Goal: Transaction & Acquisition: Purchase product/service

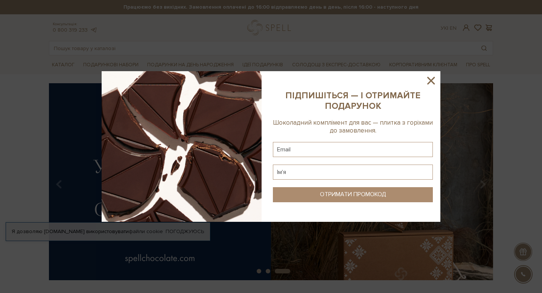
click at [433, 81] on icon at bounding box center [431, 80] width 13 height 13
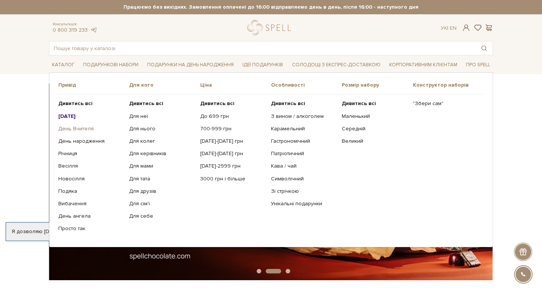
click at [74, 129] on link "День Вчителя" at bounding box center [90, 128] width 65 height 7
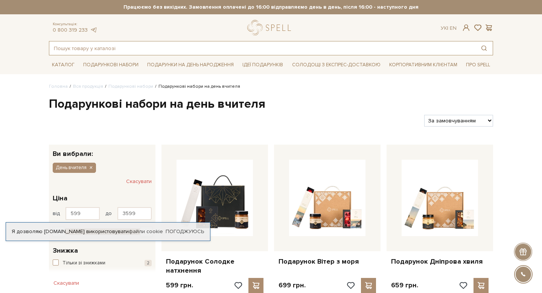
click at [195, 52] on input "text" at bounding box center [262, 48] width 426 height 14
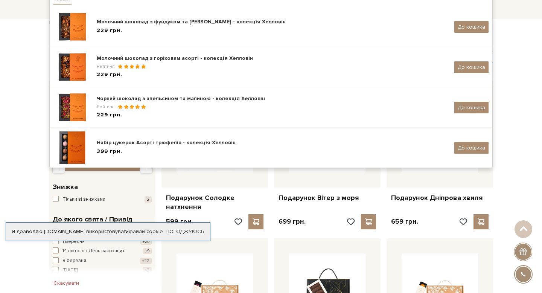
scroll to position [2, 0]
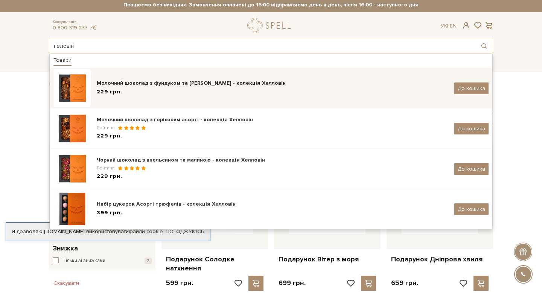
type input "геловін"
click at [179, 81] on div "Молочний шоколад з фундуком та [PERSON_NAME] - колекція Хелловін" at bounding box center [273, 83] width 352 height 8
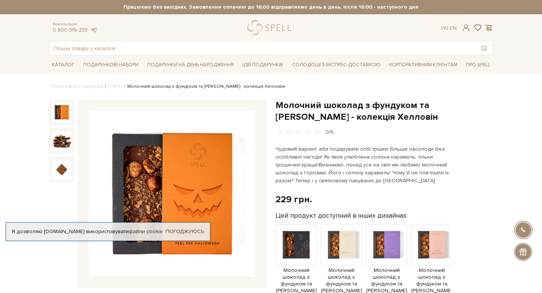
click at [66, 151] on div at bounding box center [62, 141] width 26 height 26
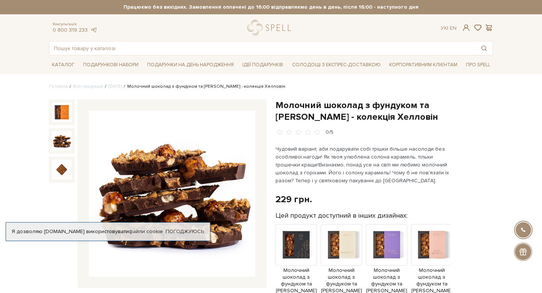
click at [66, 143] on img at bounding box center [62, 141] width 20 height 20
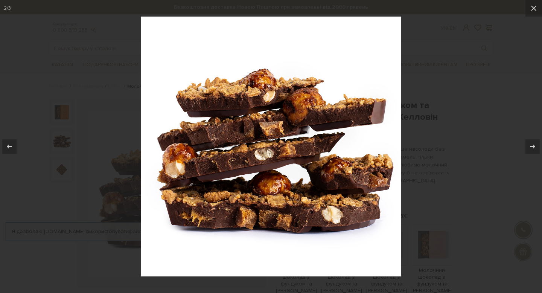
click at [99, 160] on div at bounding box center [271, 146] width 542 height 293
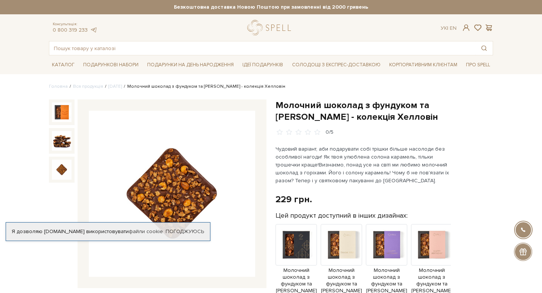
click at [60, 176] on img at bounding box center [62, 170] width 20 height 20
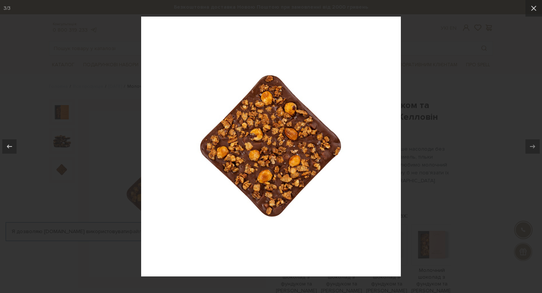
click at [70, 172] on div at bounding box center [271, 146] width 542 height 293
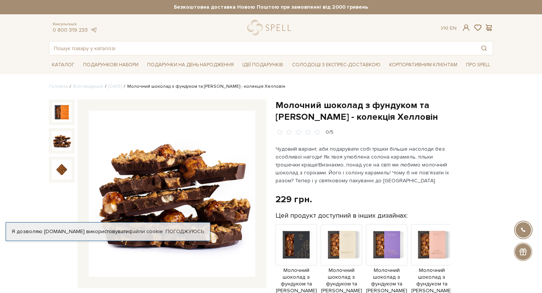
click at [61, 148] on img at bounding box center [62, 141] width 20 height 20
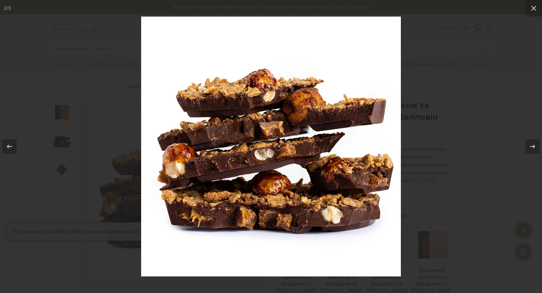
click at [80, 81] on div at bounding box center [271, 146] width 542 height 293
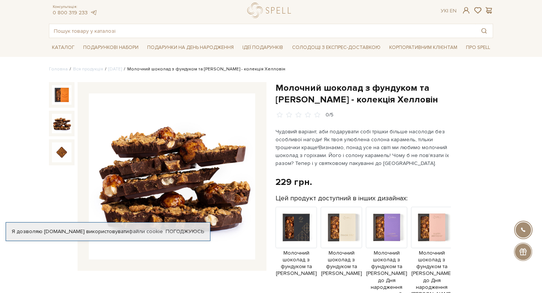
scroll to position [17, 0]
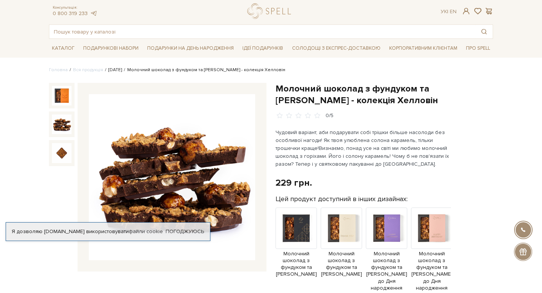
click at [113, 69] on link "[DATE]" at bounding box center [115, 70] width 14 height 6
